Goal: Navigation & Orientation: Find specific page/section

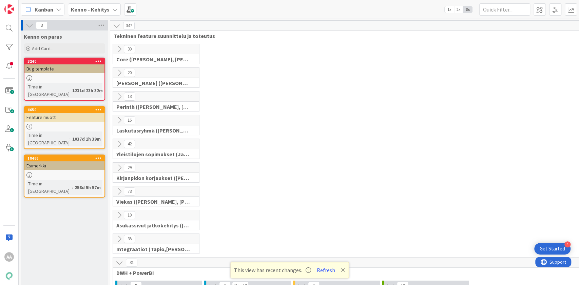
scroll to position [220, 0]
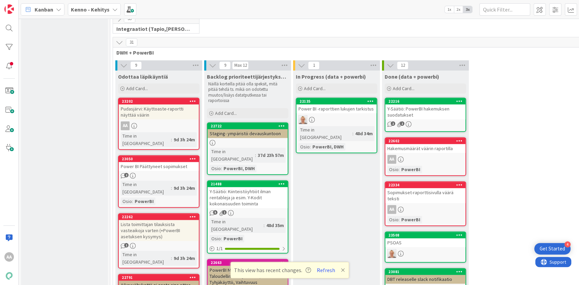
click at [341, 268] on icon at bounding box center [343, 269] width 4 height 5
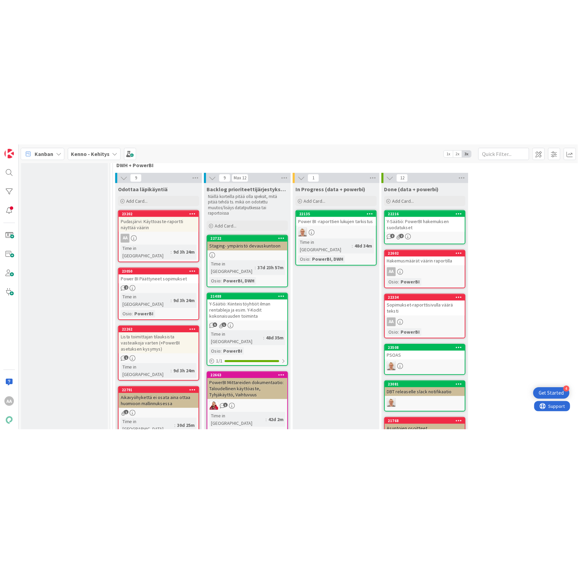
scroll to position [252, 0]
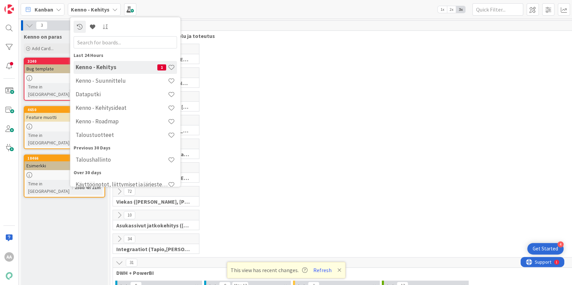
scroll to position [90, 0]
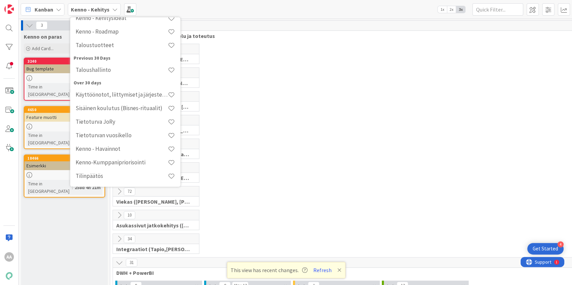
click at [220, 10] on div "Kanban Kenno - Kehitys Last 24 Hours Kenno - Kehitys 1 Kenno - Suunnittelu Data…" at bounding box center [295, 9] width 553 height 19
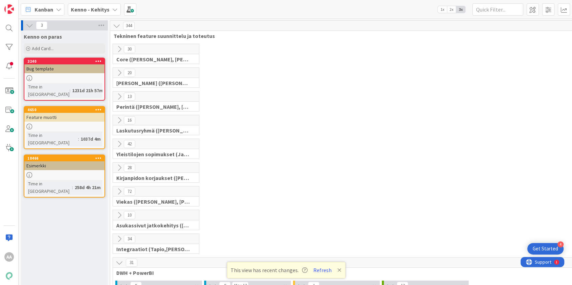
click at [337, 270] on icon at bounding box center [339, 269] width 4 height 5
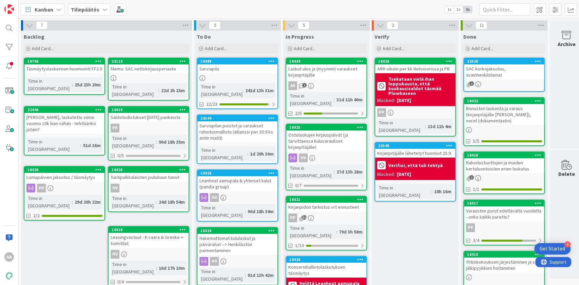
click at [321, 70] on div "Laskut ulos ja (myynnin) varaukset kirjanpitäjälle" at bounding box center [326, 71] width 80 height 15
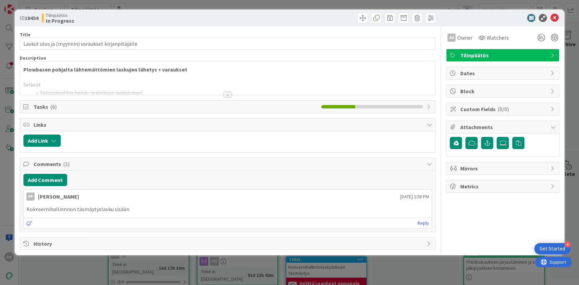
click at [227, 94] on div at bounding box center [227, 94] width 7 height 5
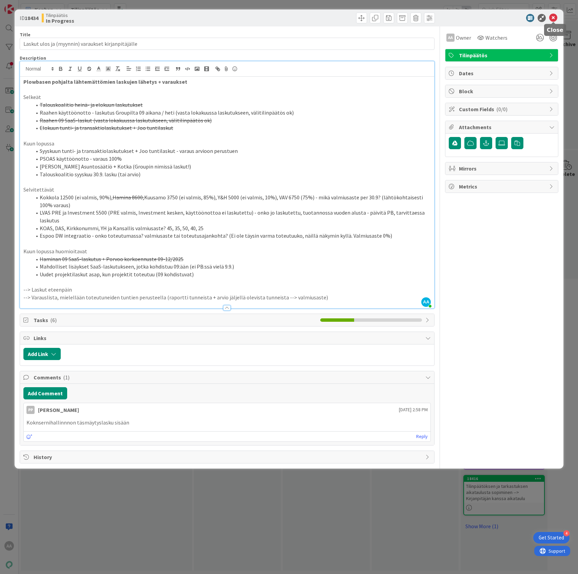
click at [555, 18] on icon at bounding box center [553, 18] width 8 height 8
